Goal: Transaction & Acquisition: Purchase product/service

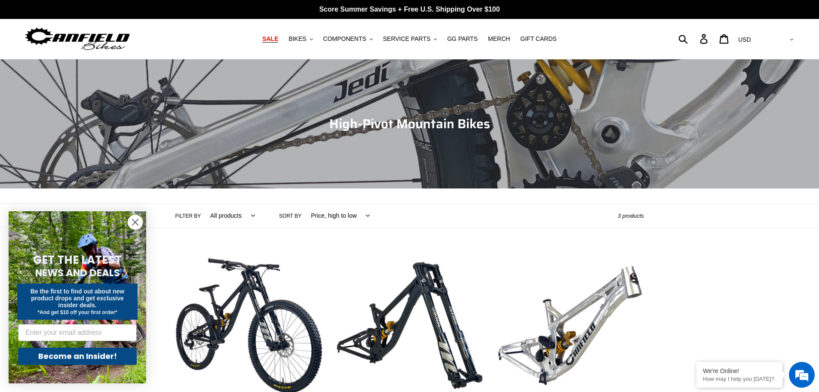
click at [278, 43] on span "SALE" at bounding box center [270, 38] width 16 height 7
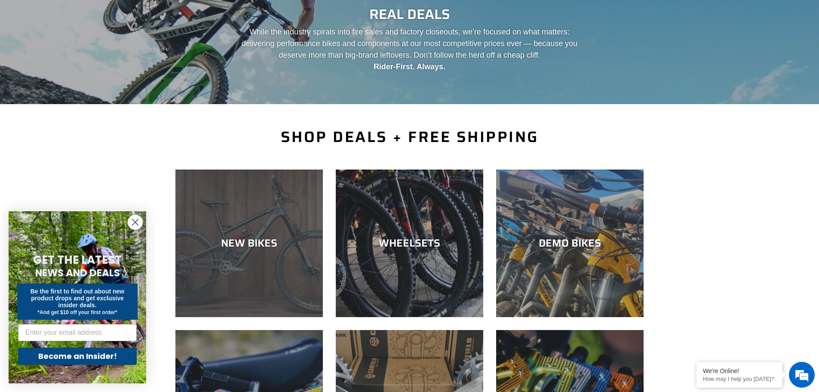
scroll to position [86, 0]
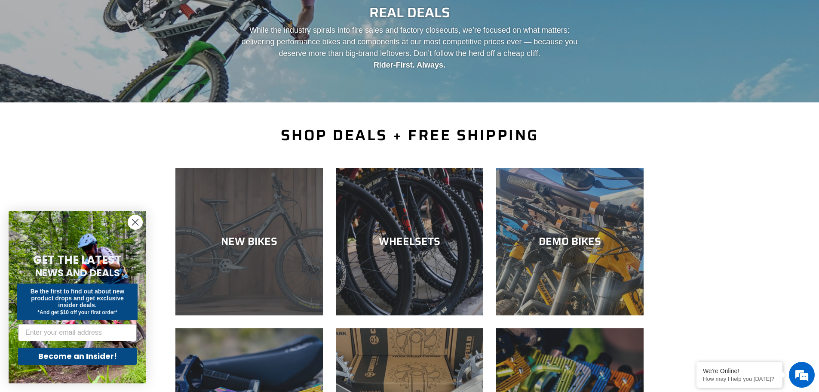
click at [289, 315] on div "NEW BIKES" at bounding box center [250, 315] width 148 height 0
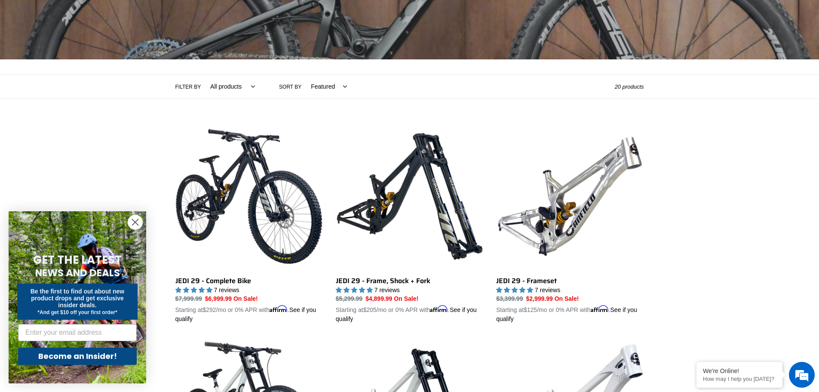
click at [303, 85] on select "Featured Best selling Alphabetically, A-Z Alphabetically, Z-A Price, low to hig…" at bounding box center [326, 87] width 47 height 24
select select "price-ascending"
click at [303, 75] on select "Featured Best selling Alphabetically, A-Z Alphabetically, Z-A Price, low to hig…" at bounding box center [326, 87] width 47 height 24
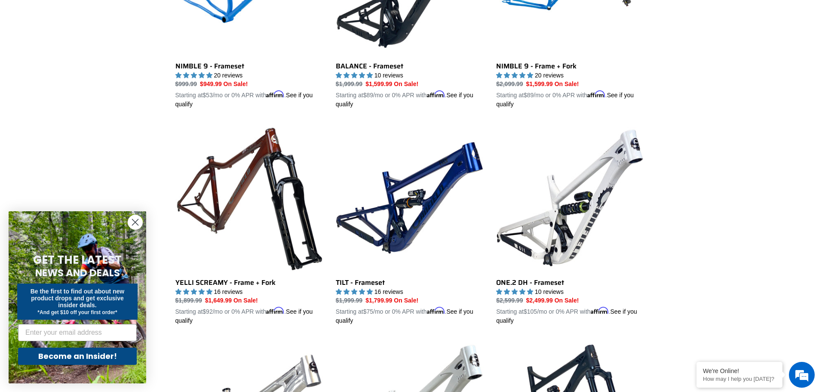
scroll to position [344, 0]
